Goal: Check status: Check status

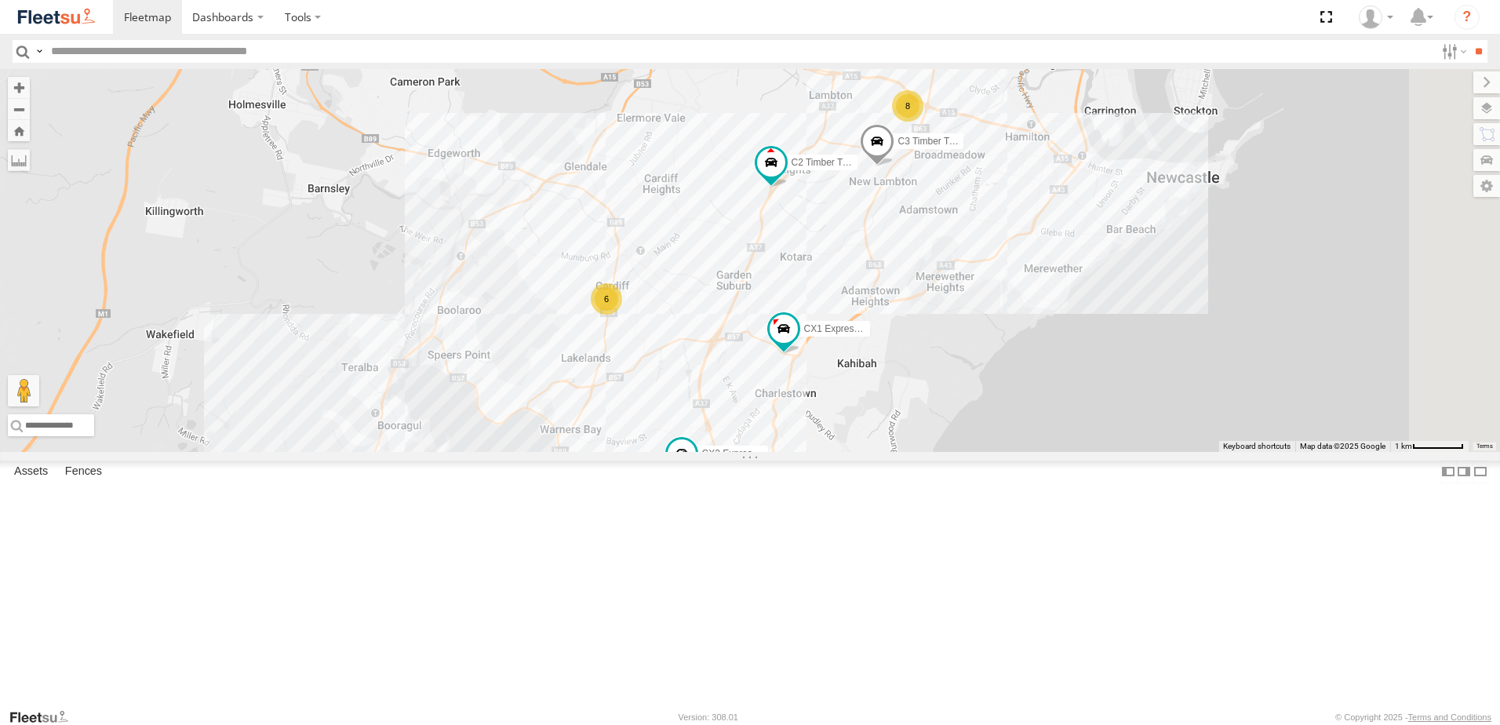
drag, startPoint x: 1333, startPoint y: 630, endPoint x: 996, endPoint y: 516, distance: 356.0
click at [996, 452] on div "C4 Timber Truck BX3 Express Ute B2 Timber Truck CX1 Express Ute CX2 Express Ute…" at bounding box center [750, 260] width 1500 height 383
click at [0, 0] on div "CX1 Express Ute" at bounding box center [0, 0] width 0 height 0
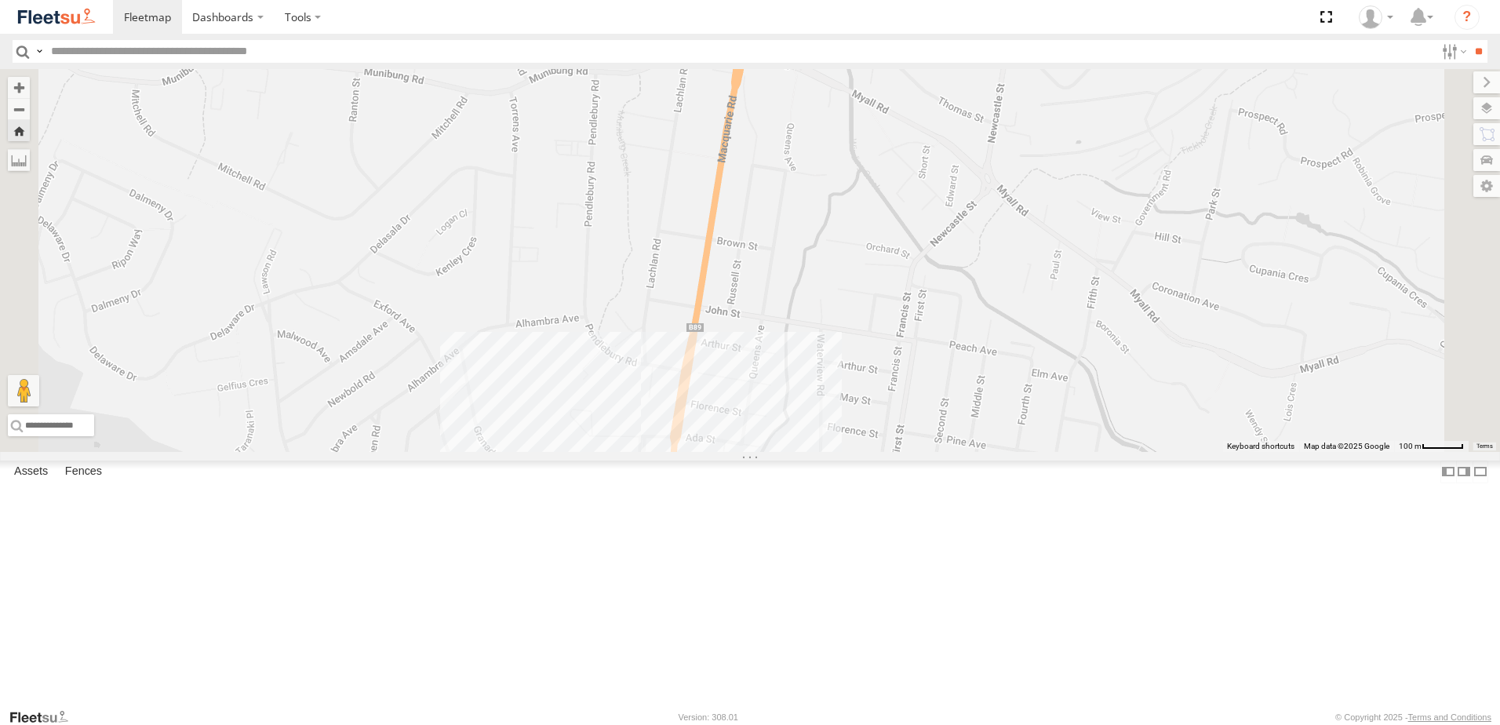
drag, startPoint x: 886, startPoint y: 460, endPoint x: 913, endPoint y: 241, distance: 220.6
click at [913, 241] on div "CX1 Express Ute No data available." at bounding box center [750, 260] width 1500 height 383
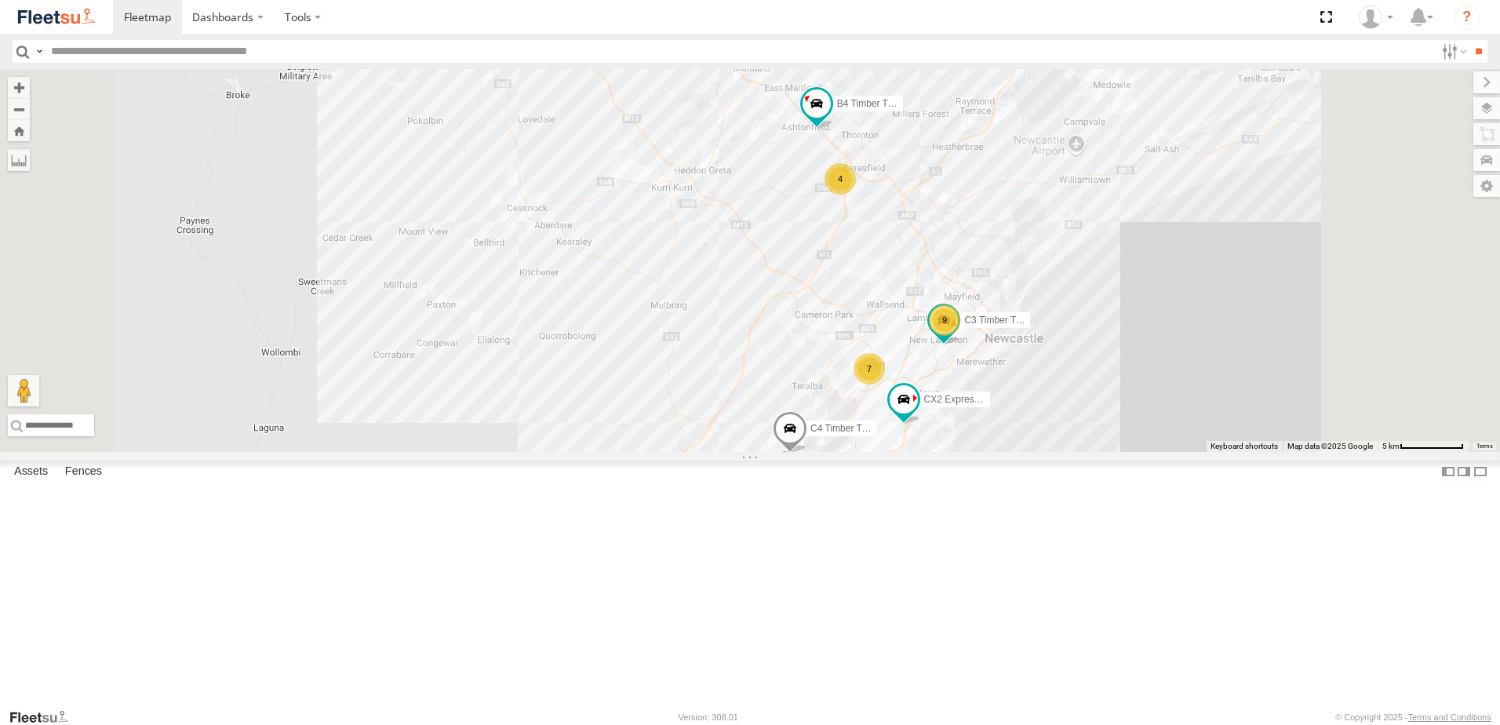
click at [0, 0] on div "Cardiff Utes" at bounding box center [0, 0] width 0 height 0
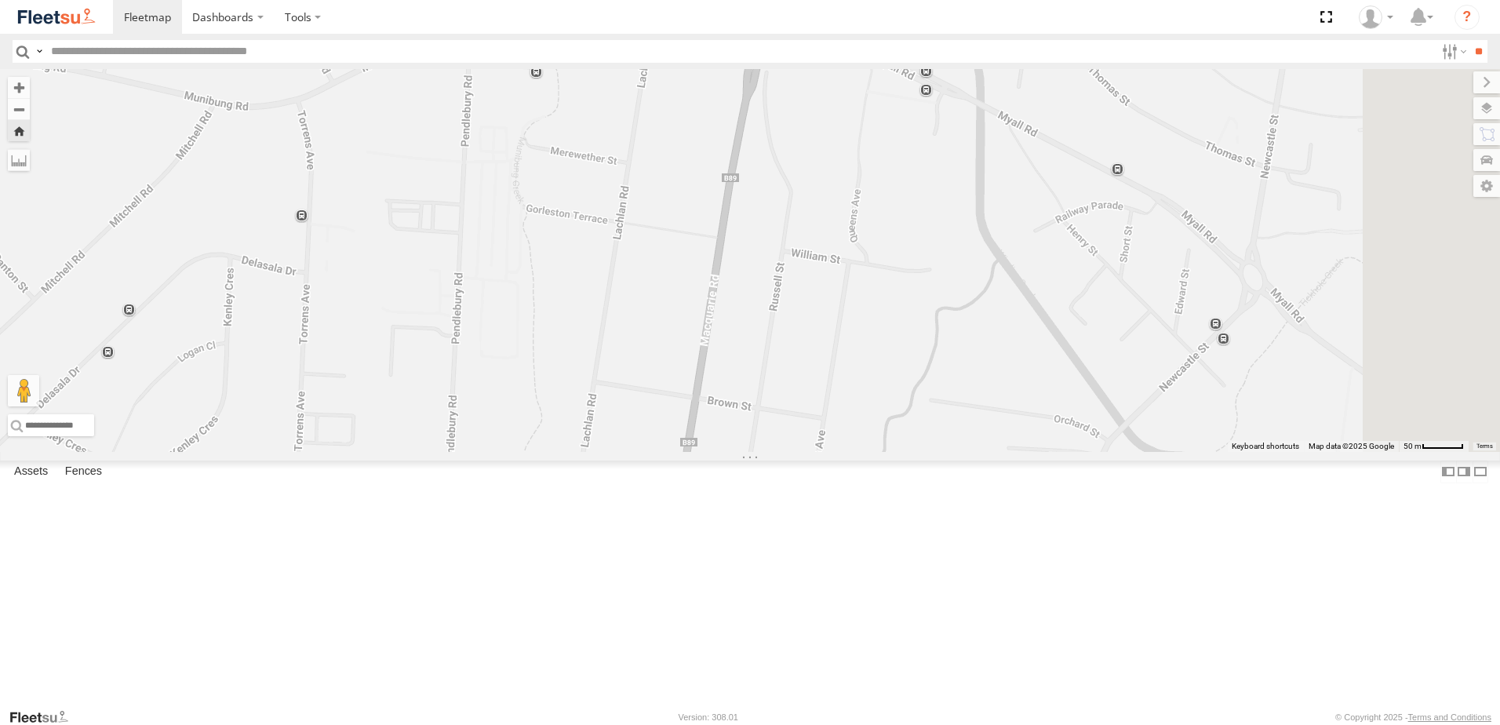
drag, startPoint x: 972, startPoint y: 471, endPoint x: 904, endPoint y: 239, distance: 241.3
click at [904, 239] on div "CX1 Express Ute" at bounding box center [750, 260] width 1500 height 383
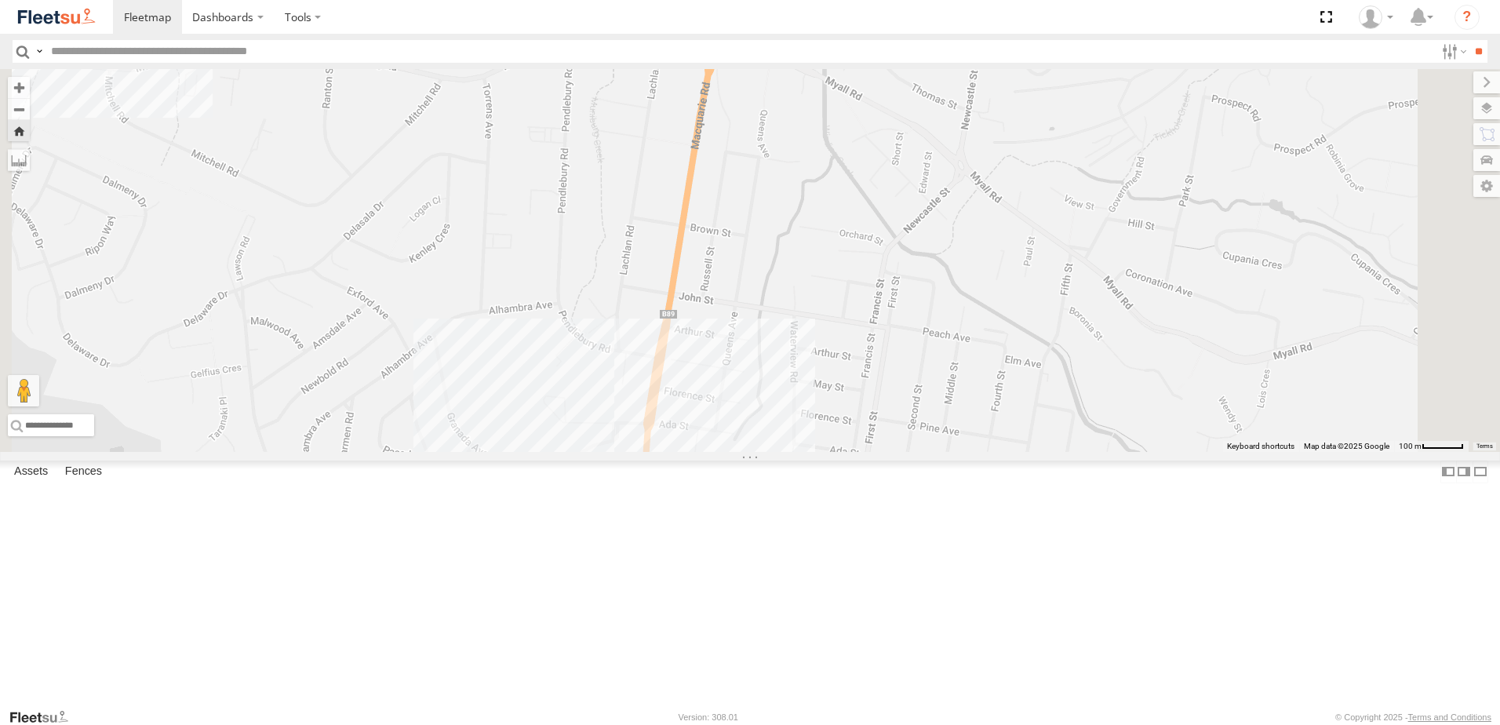
drag, startPoint x: 893, startPoint y: 275, endPoint x: 871, endPoint y: 242, distance: 39.6
click at [871, 242] on div "CX1 Express Ute" at bounding box center [750, 260] width 1500 height 383
